Goal: Task Accomplishment & Management: Use online tool/utility

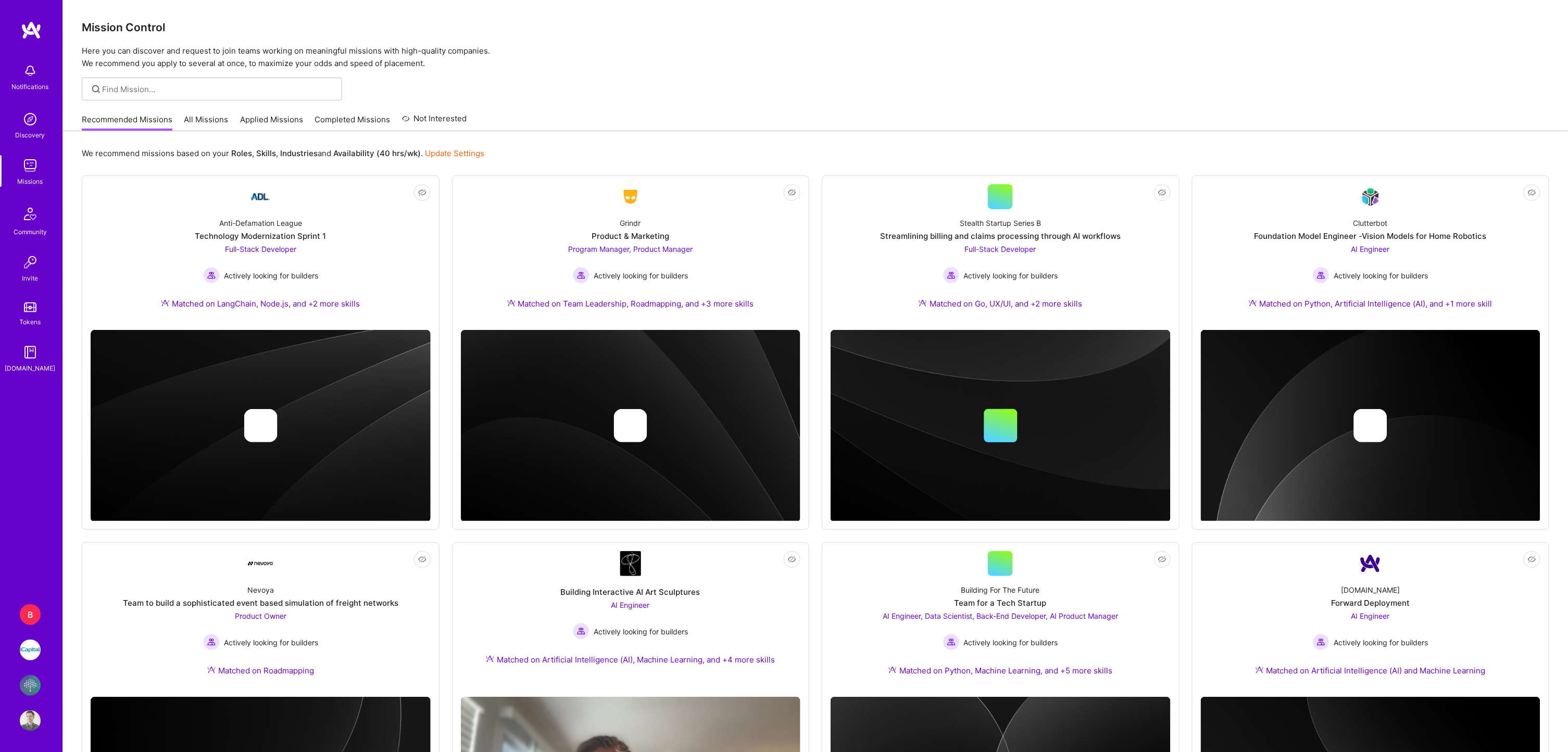
click at [27, 649] on img at bounding box center [30, 650] width 21 height 21
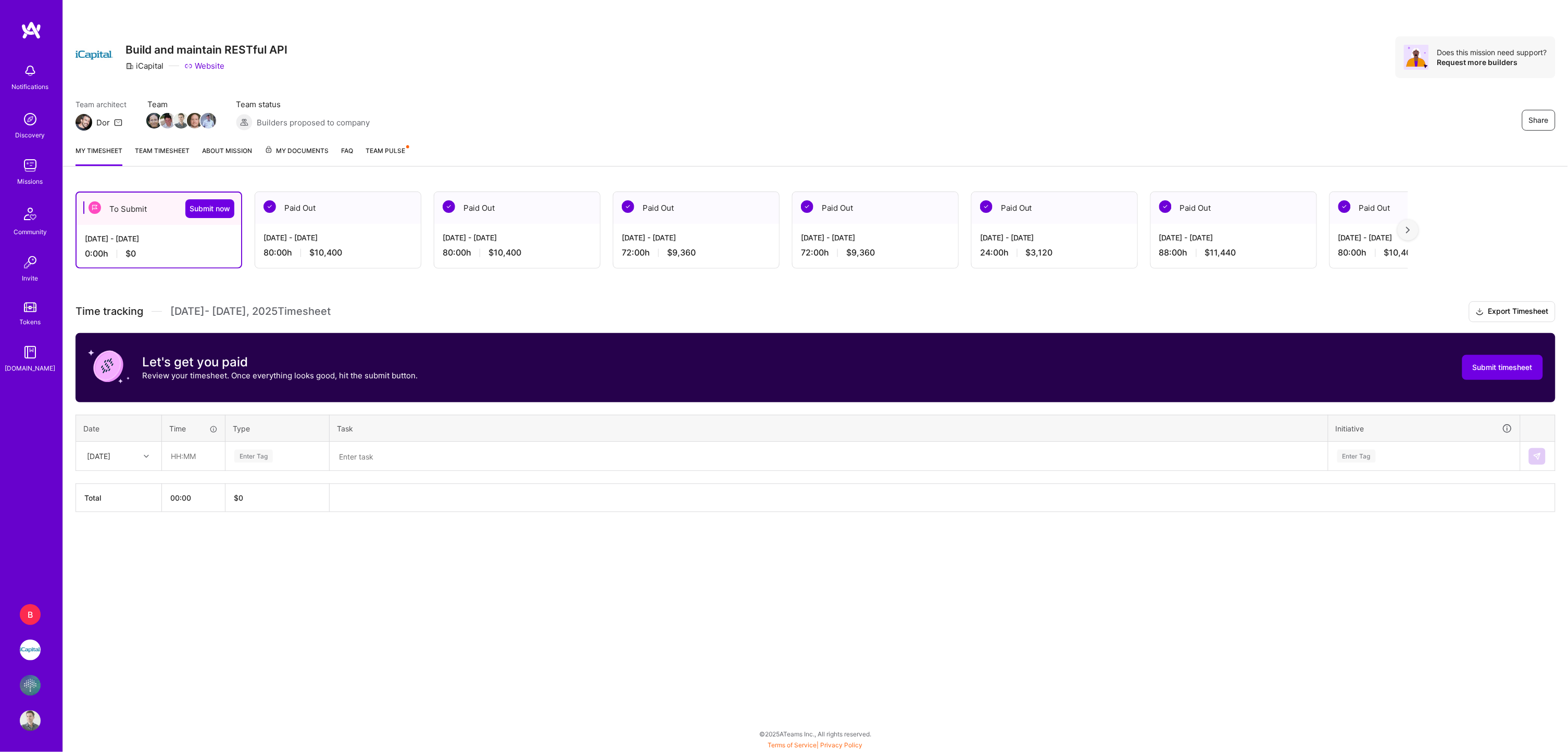
click at [118, 240] on div "[DATE] - [DATE]" at bounding box center [159, 239] width 148 height 11
click at [132, 450] on div "[DATE]" at bounding box center [110, 457] width 58 height 17
click at [118, 487] on div "[DATE]" at bounding box center [118, 485] width 85 height 19
click at [175, 453] on input "text" at bounding box center [193, 456] width 62 height 28
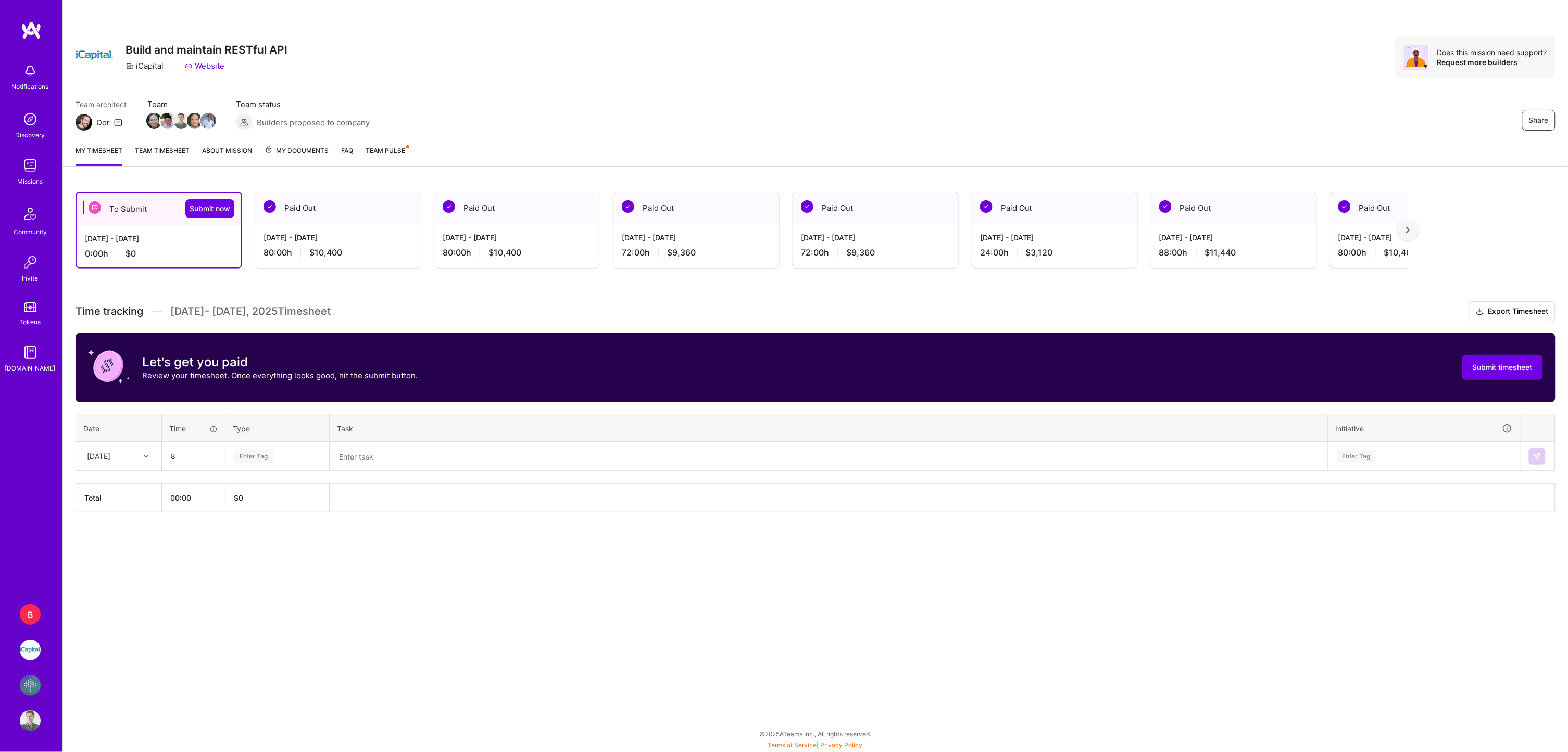
type input "08:00"
click at [245, 561] on span "Engineering" at bounding box center [254, 564] width 45 height 14
click at [362, 453] on textarea at bounding box center [829, 457] width 996 height 27
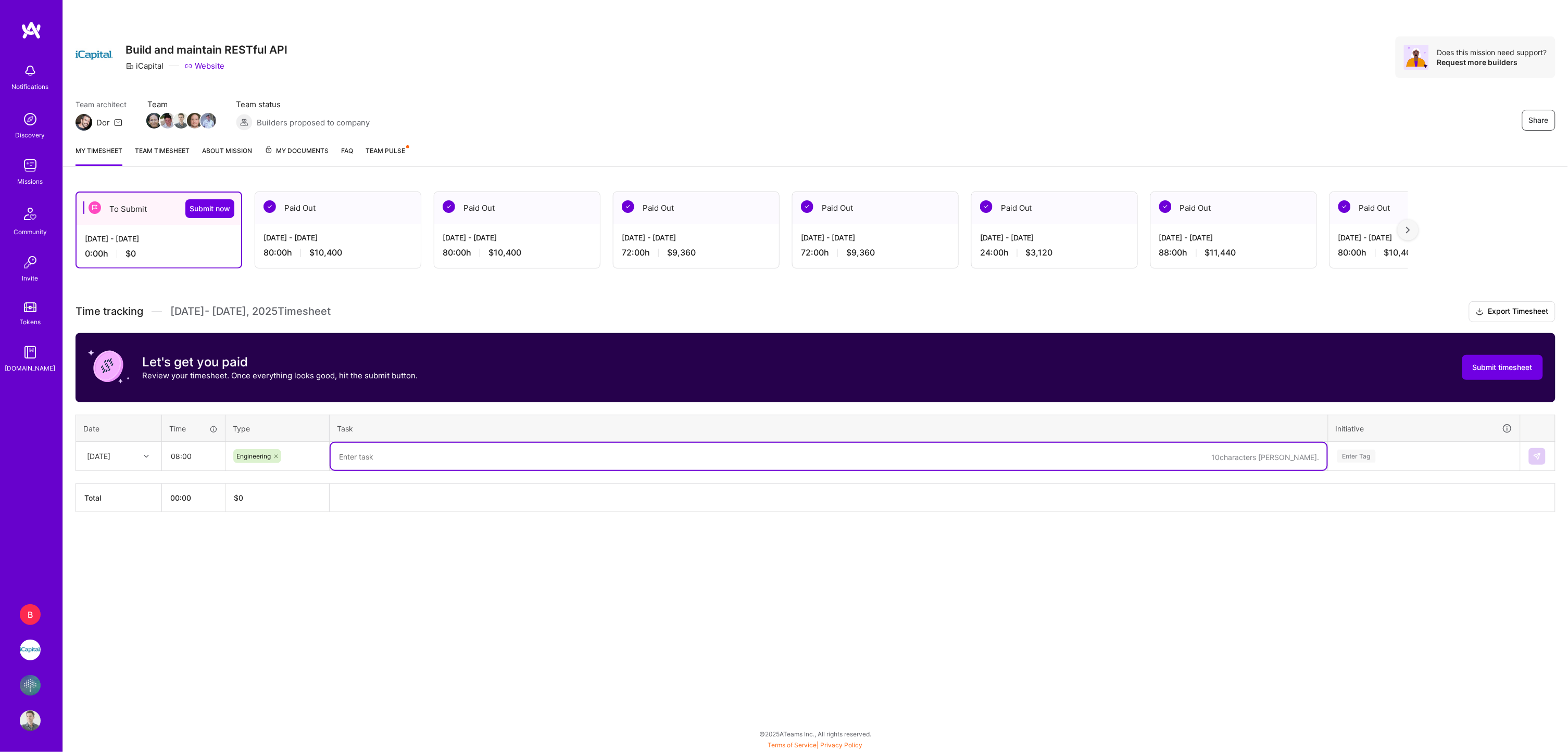
click at [391, 149] on span "Team Pulse" at bounding box center [385, 151] width 39 height 8
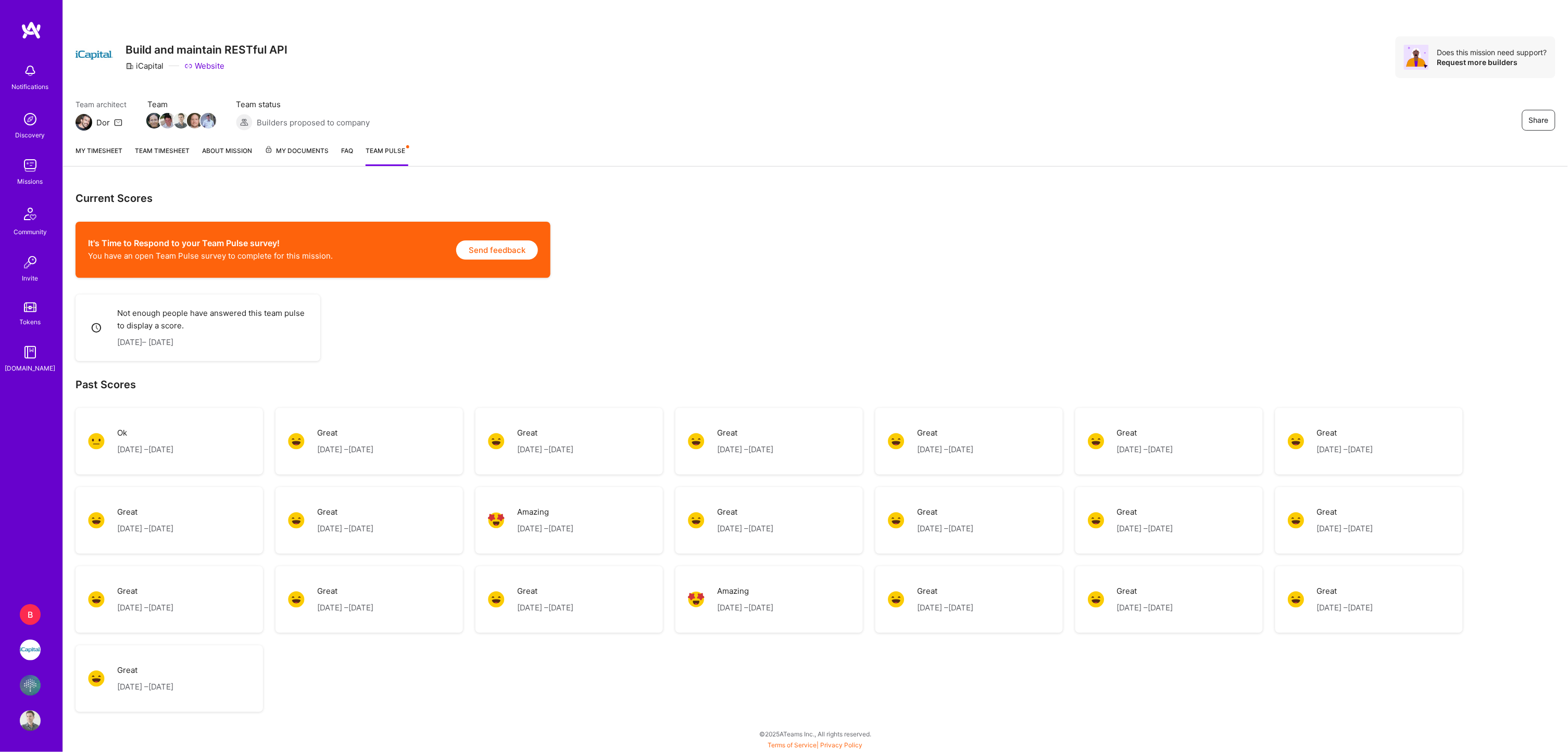
click at [523, 244] on button "Send feedback" at bounding box center [497, 250] width 81 height 19
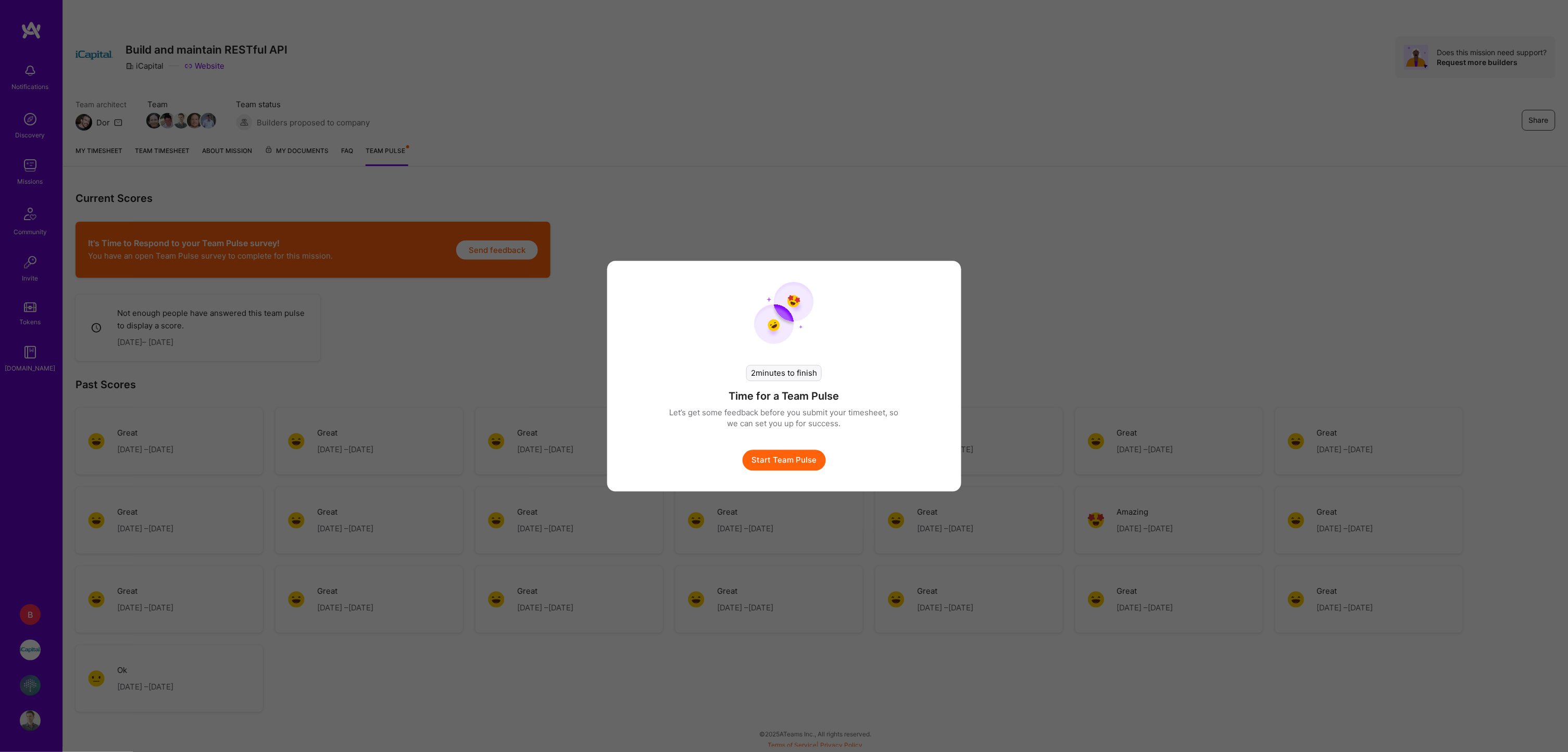
click at [776, 452] on button "Start Team Pulse" at bounding box center [784, 460] width 83 height 21
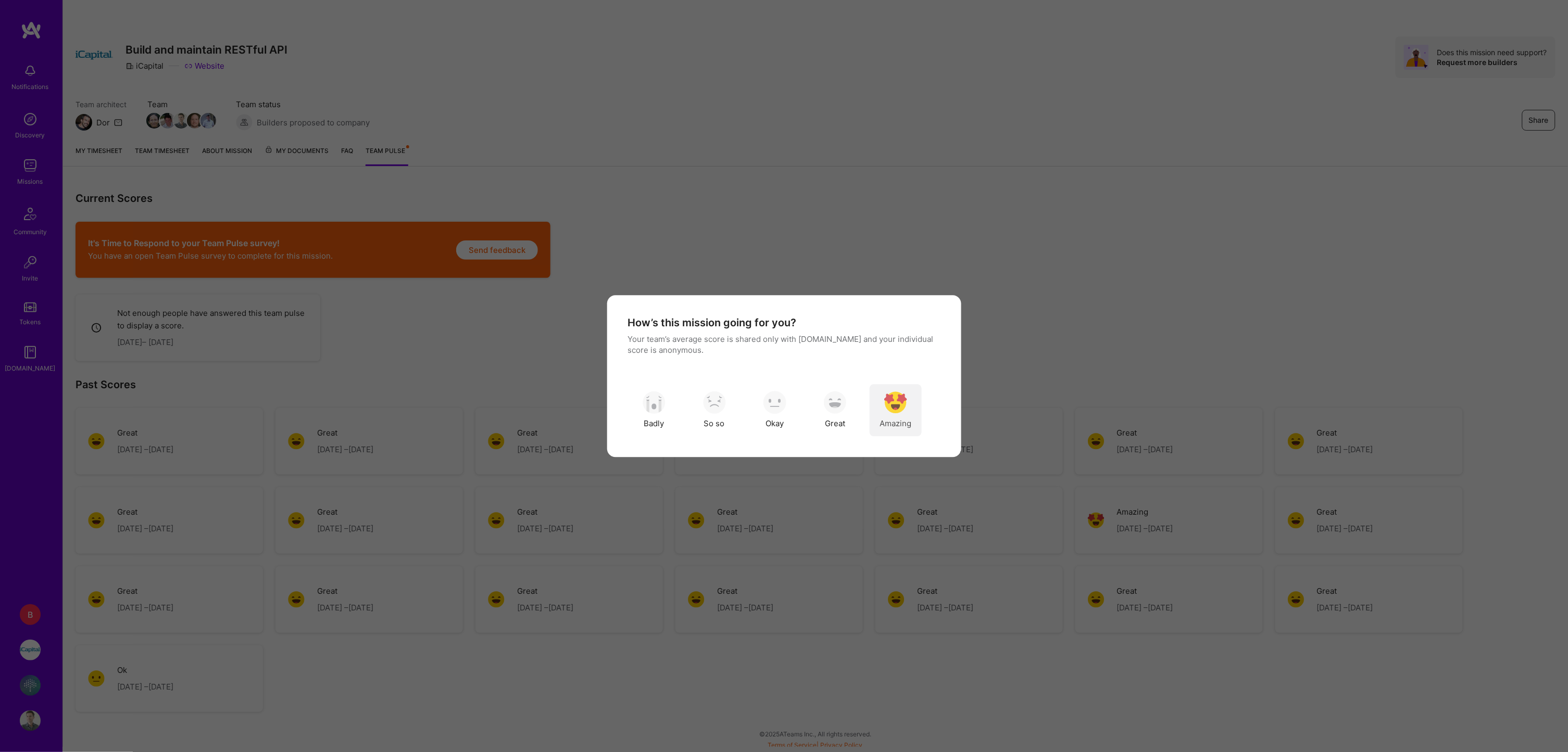
click at [901, 401] on img "modal" at bounding box center [895, 403] width 23 height 23
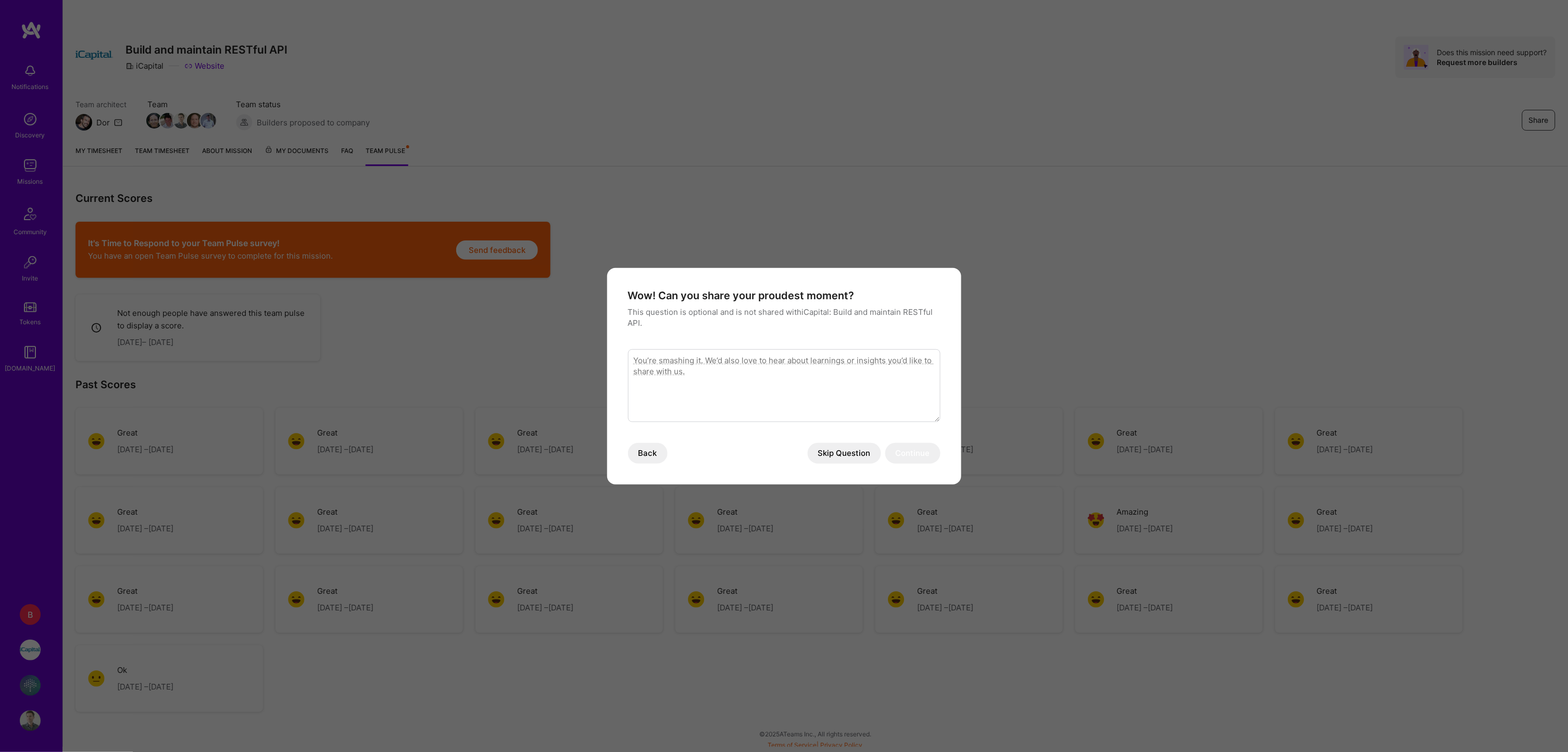
click at [848, 452] on button "Skip Question" at bounding box center [844, 453] width 73 height 21
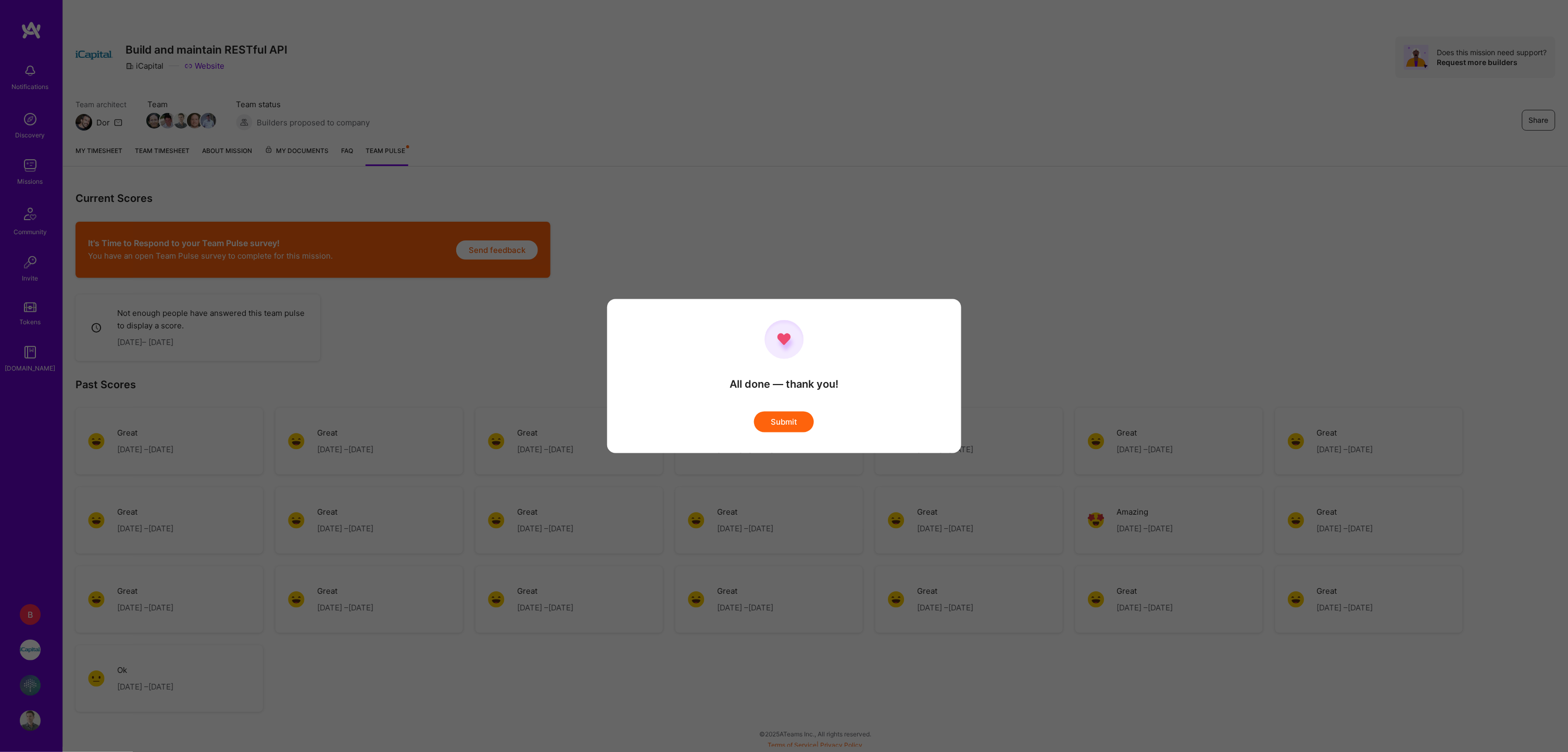
click at [805, 426] on button "Submit" at bounding box center [784, 422] width 60 height 21
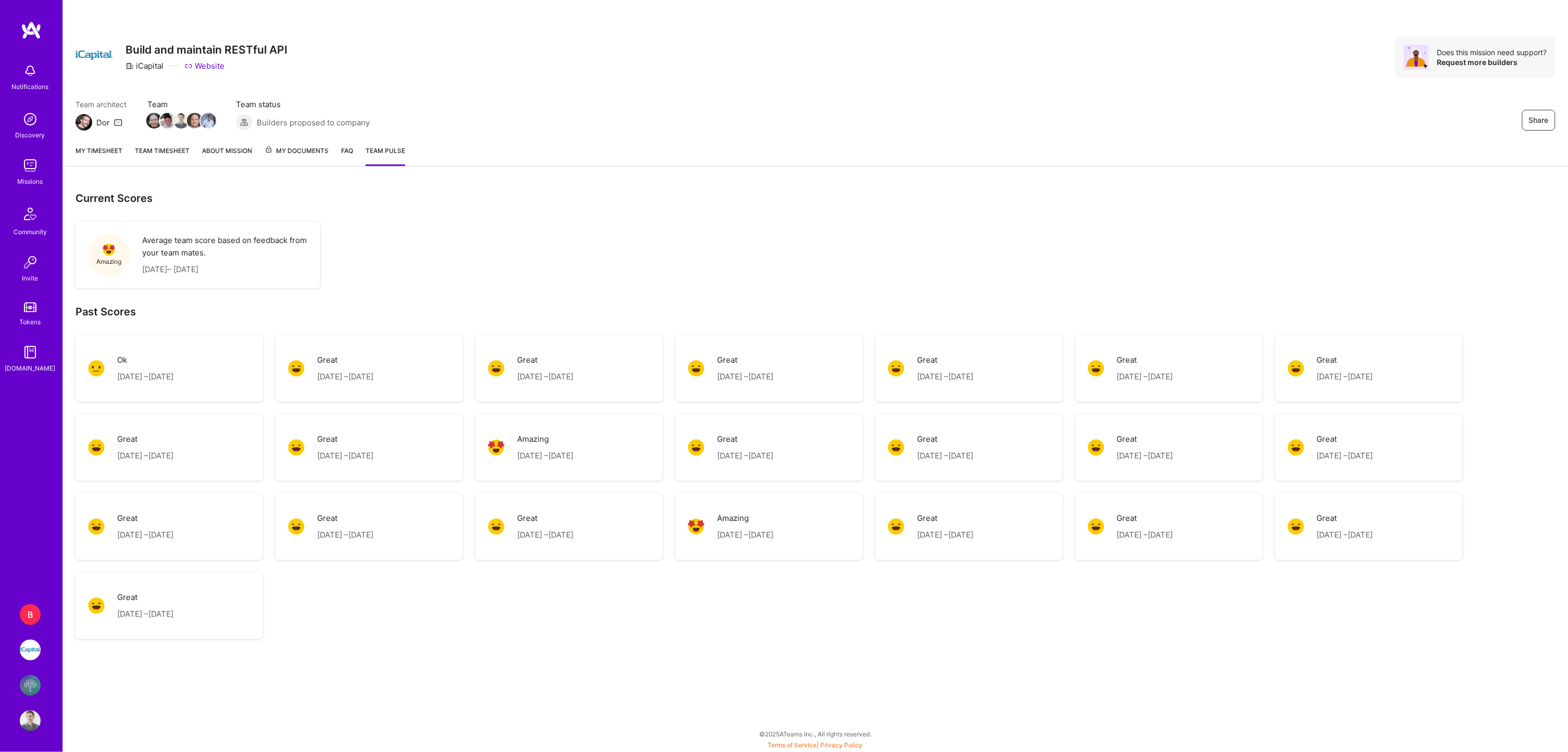
click at [112, 248] on img at bounding box center [109, 250] width 12 height 12
click at [349, 148] on link "FAQ" at bounding box center [347, 155] width 12 height 21
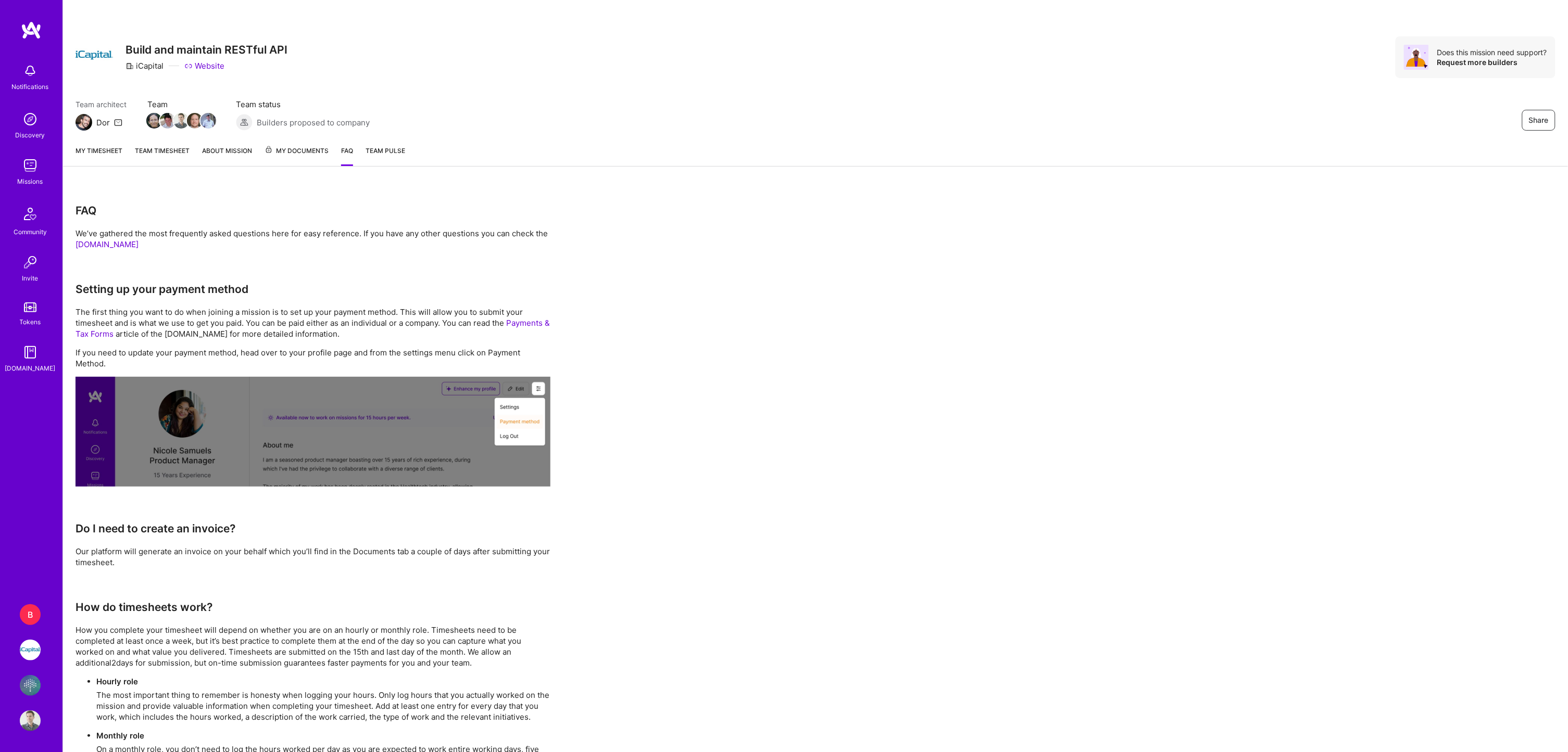
click at [315, 153] on span "My Documents" at bounding box center [297, 151] width 64 height 12
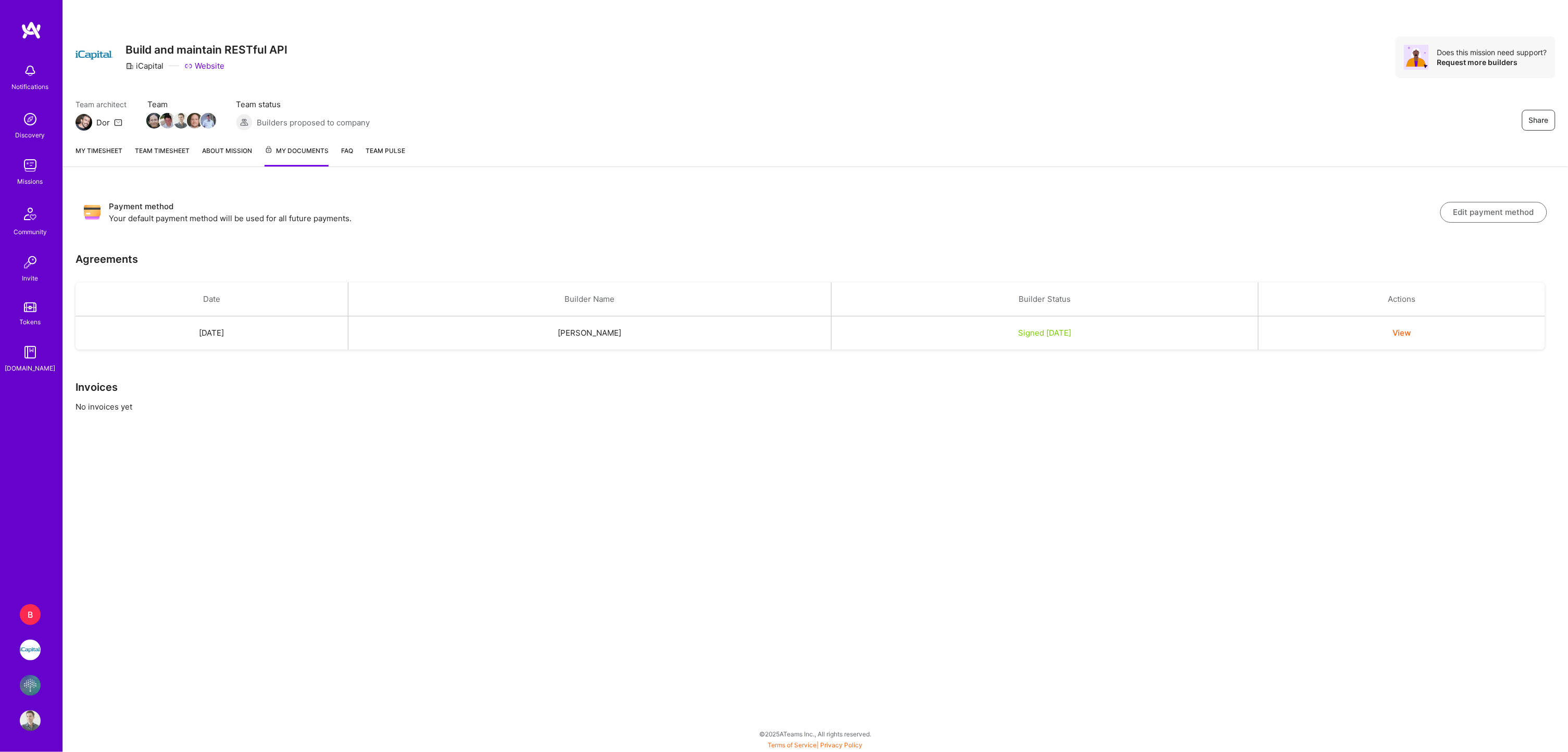
click at [252, 151] on link "About Mission" at bounding box center [226, 155] width 50 height 22
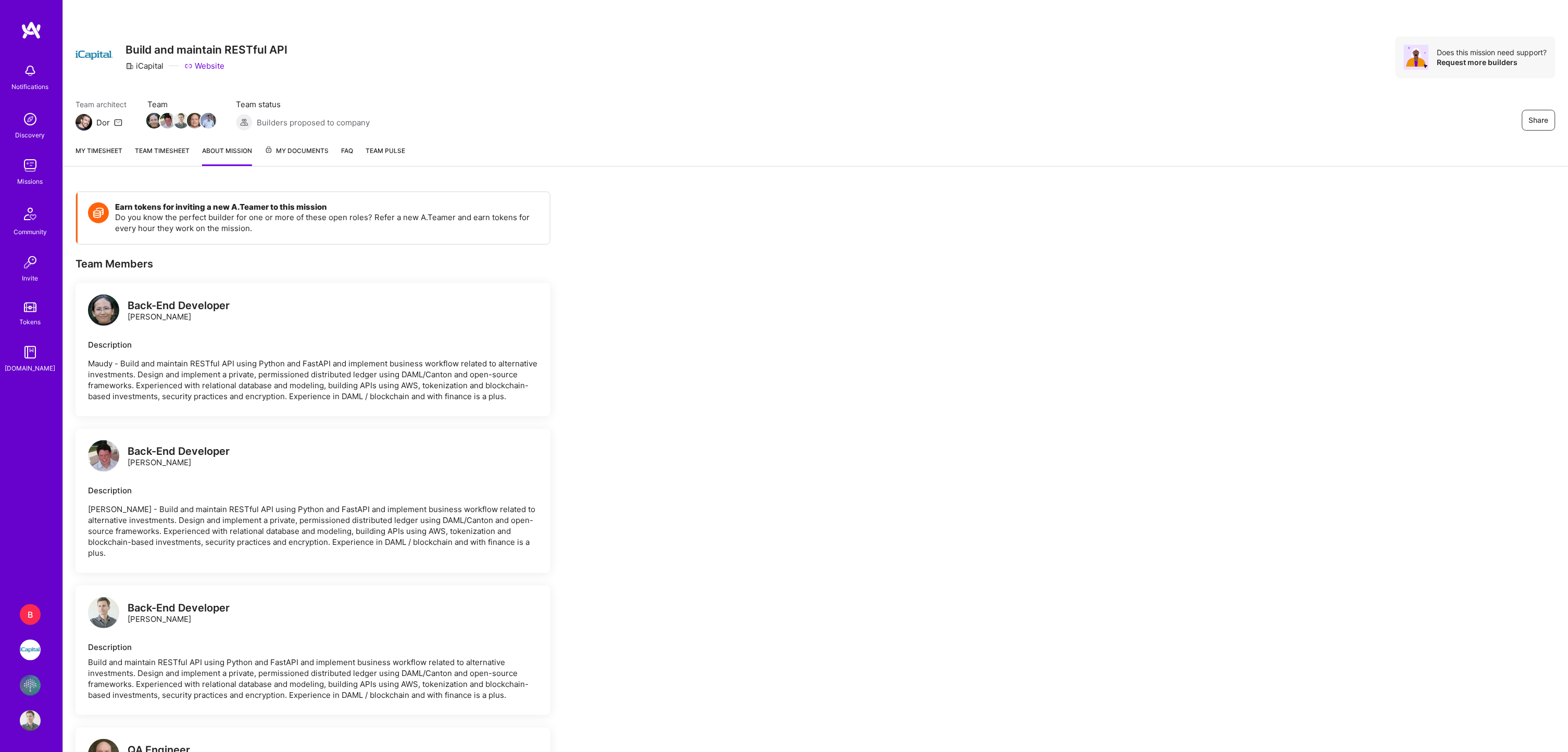
click at [178, 162] on link "Team timesheet" at bounding box center [162, 155] width 55 height 21
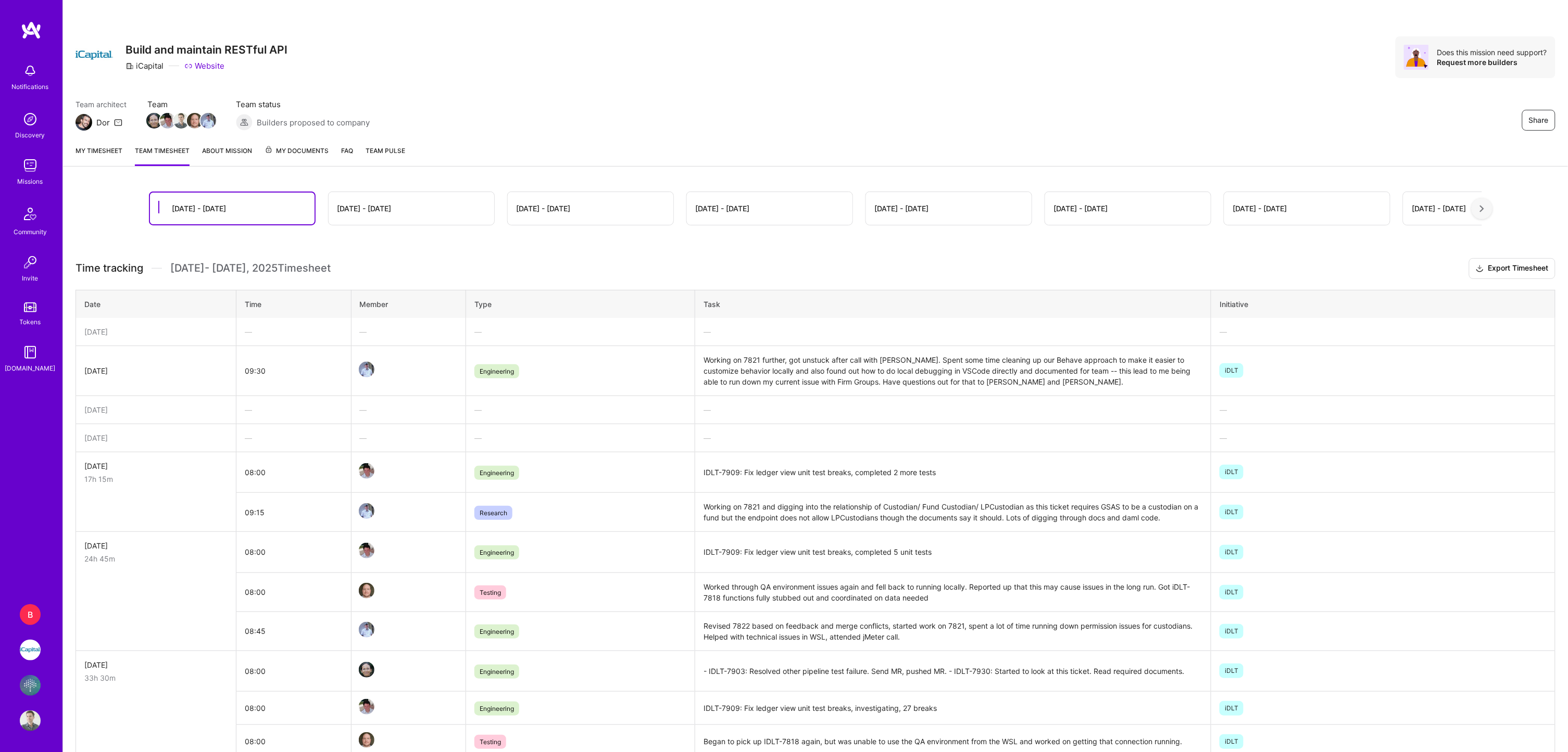
click at [225, 152] on link "About Mission" at bounding box center [226, 155] width 50 height 21
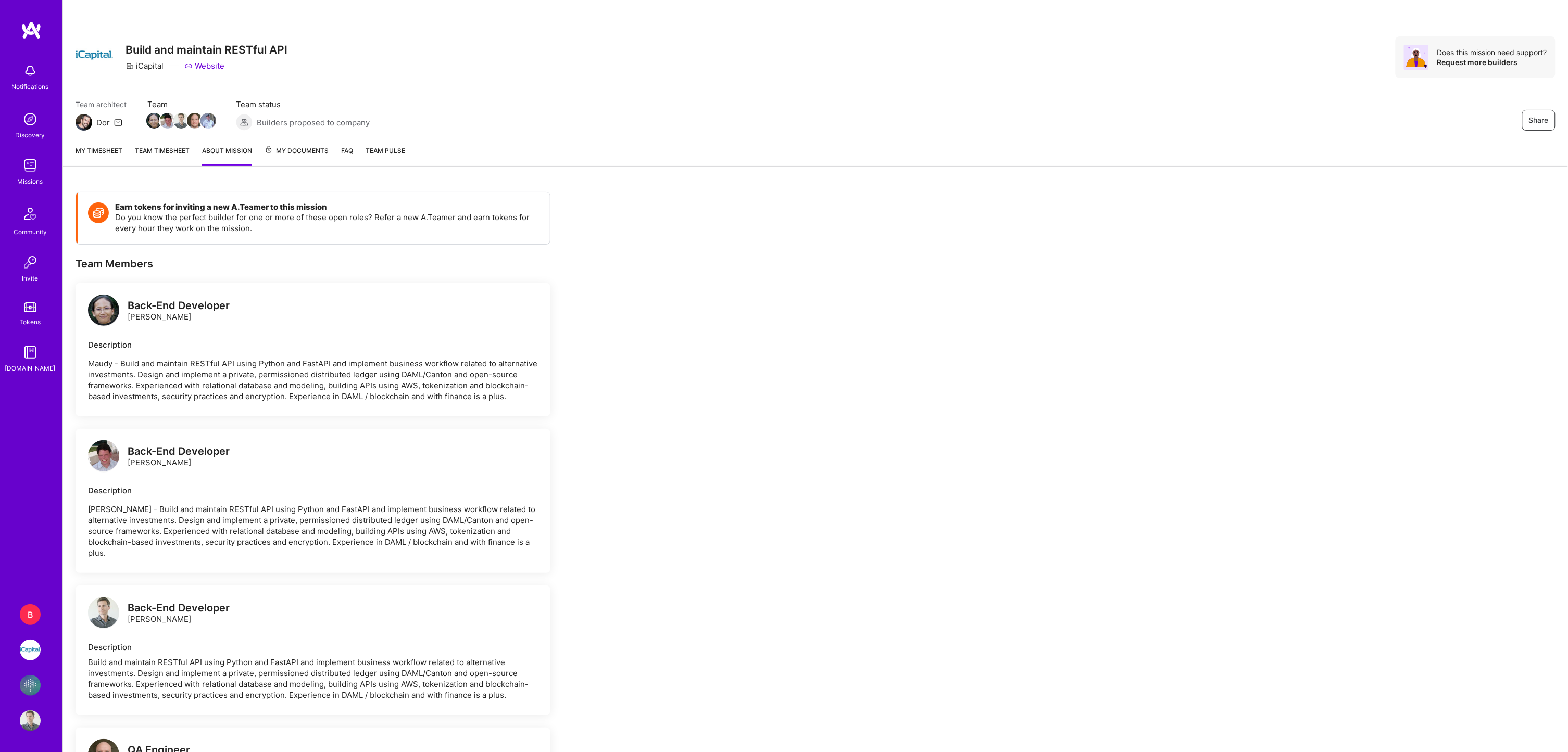
click at [106, 148] on link "My timesheet" at bounding box center [99, 155] width 47 height 21
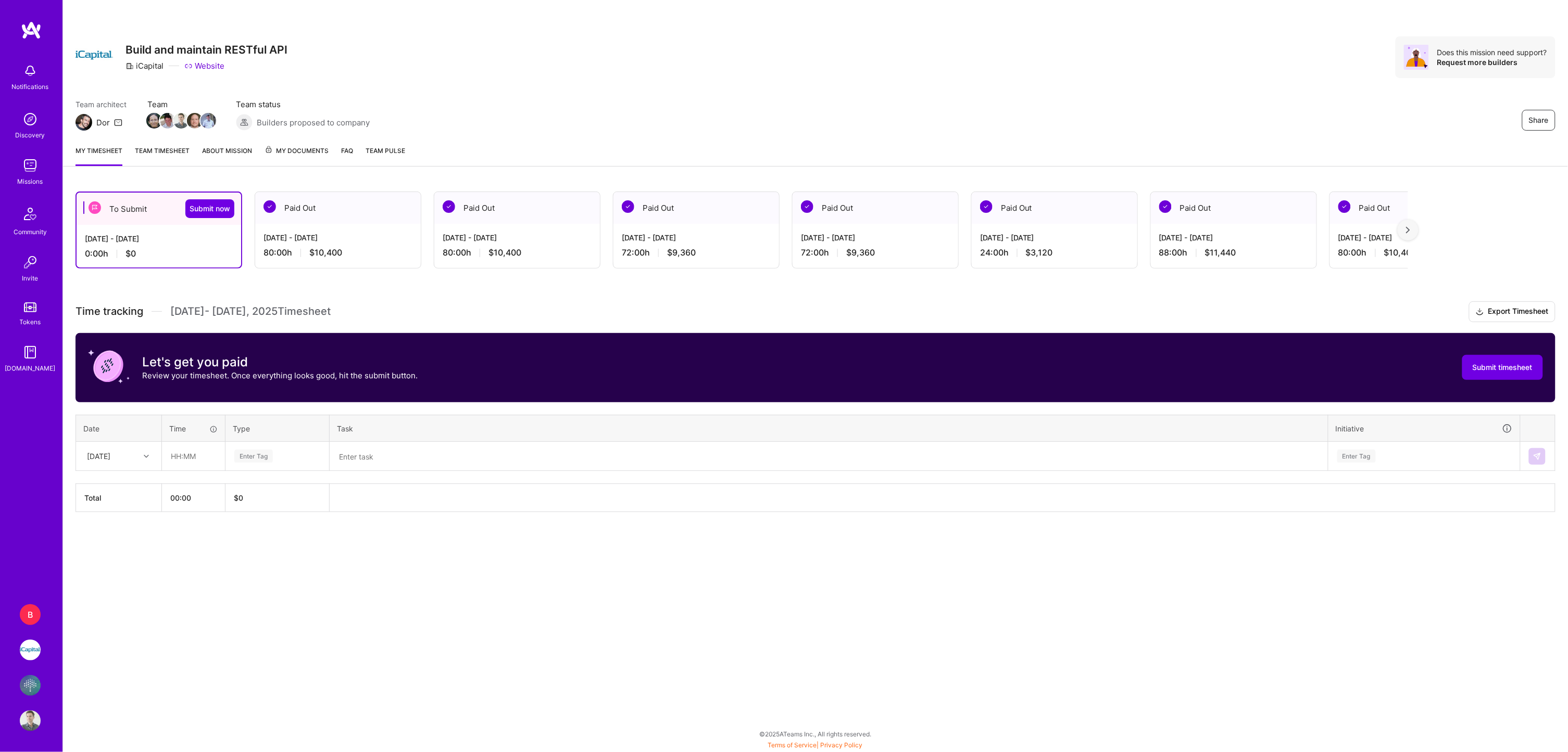
click at [1413, 227] on div at bounding box center [1408, 230] width 21 height 21
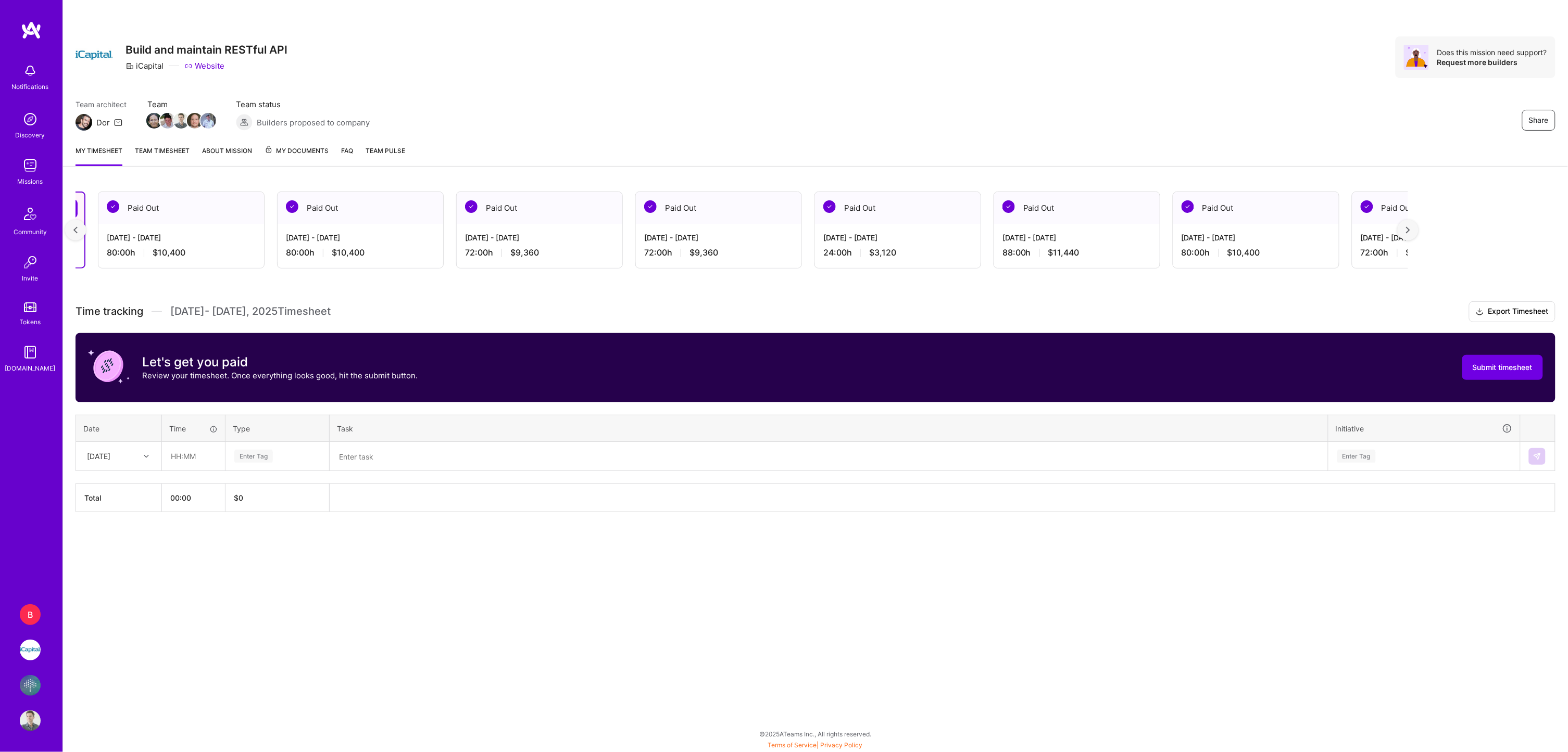
scroll to position [0, 189]
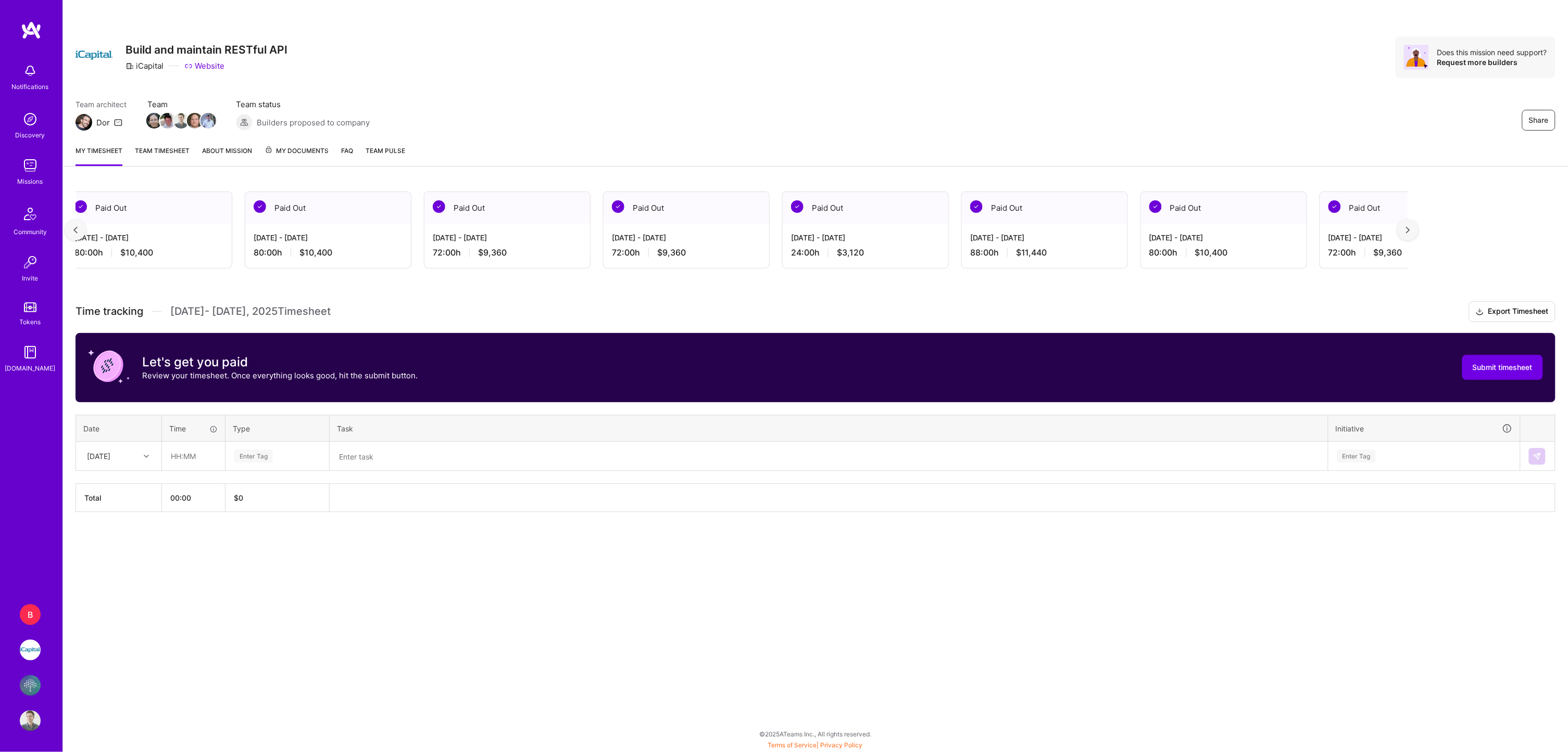
click at [1413, 227] on div at bounding box center [1408, 230] width 21 height 21
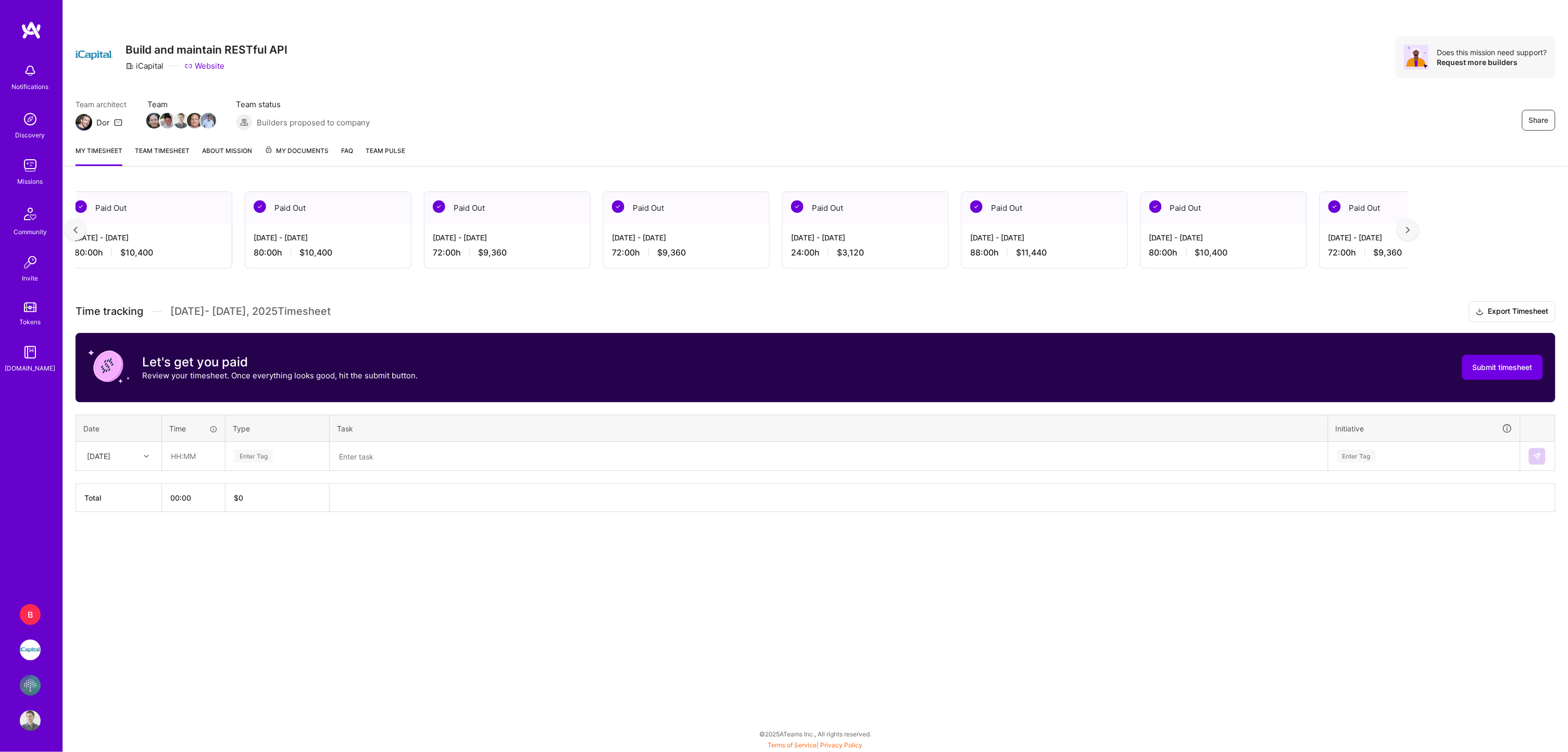
click at [1408, 226] on img at bounding box center [1408, 230] width 4 height 7
click at [1280, 120] on div "Team architect Dor Team Team status Builders proposed to company Share" at bounding box center [815, 114] width 1480 height 31
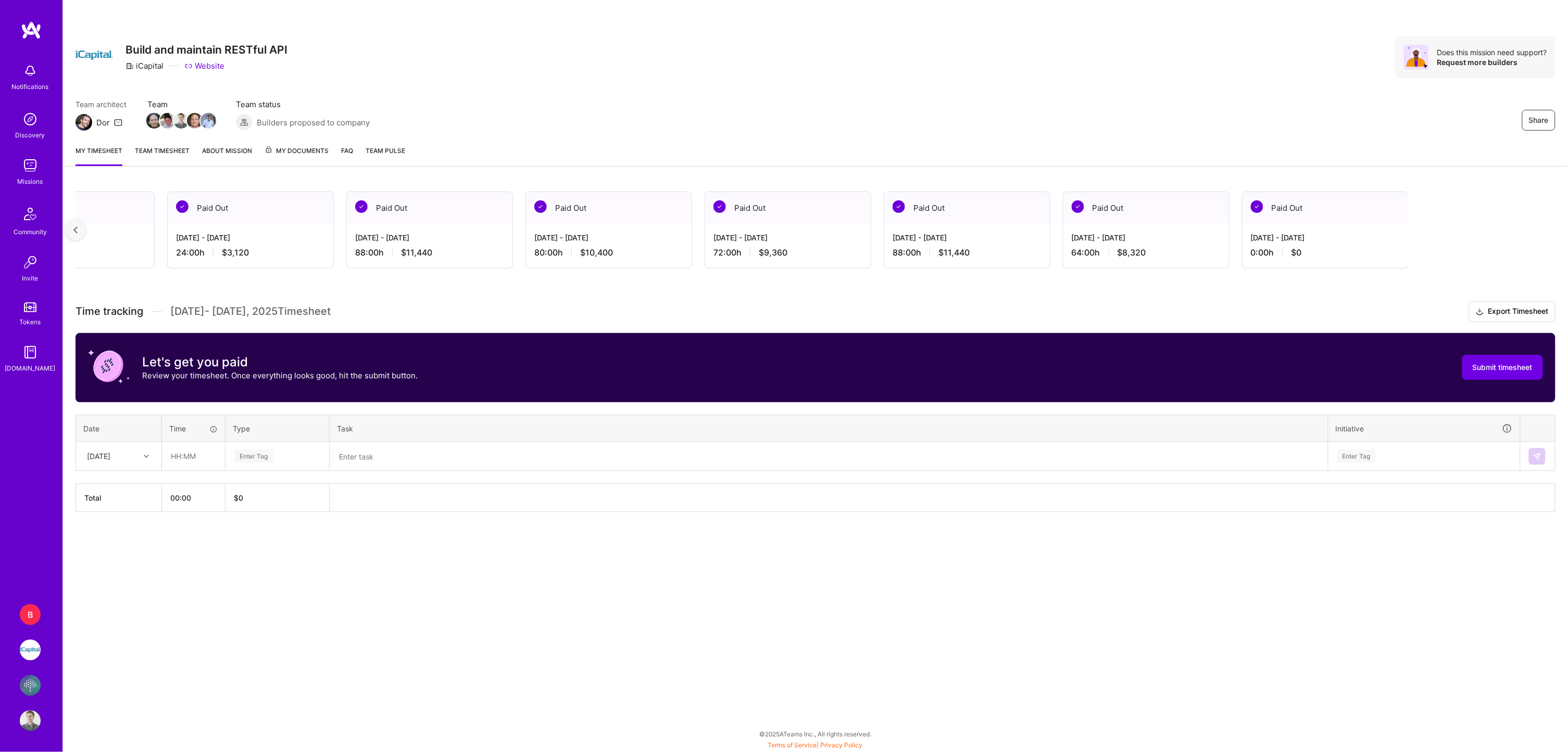
scroll to position [0, 803]
